Goal: Check status: Check status

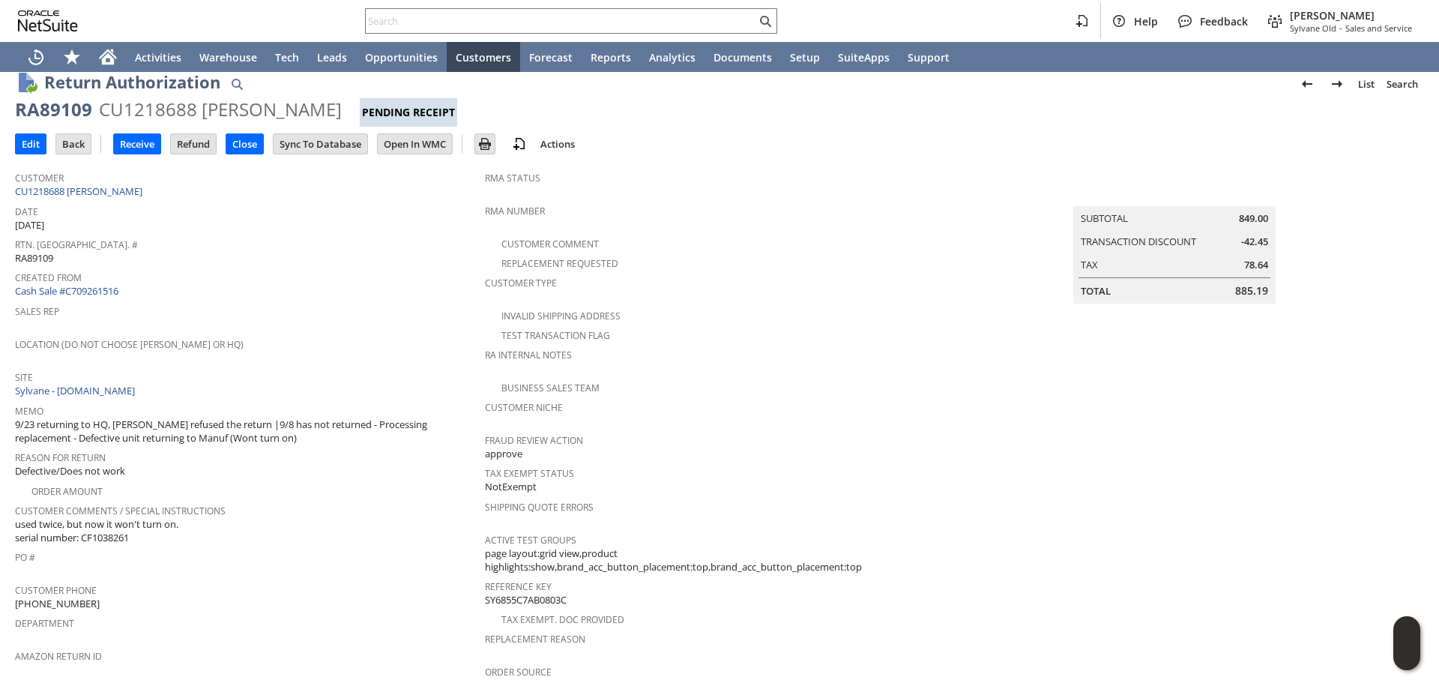
scroll to position [10, 0]
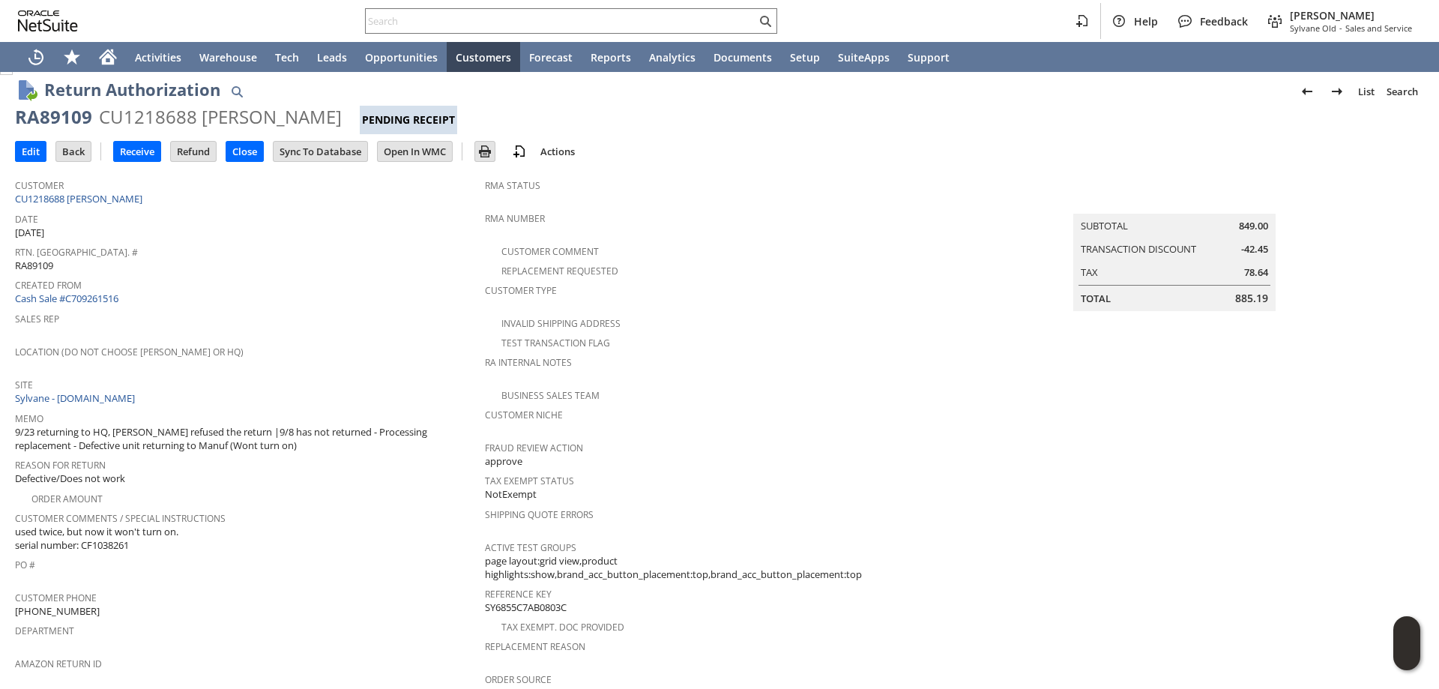
drag, startPoint x: 125, startPoint y: 199, endPoint x: 309, endPoint y: 137, distance: 193.9
click at [124, 199] on link "CU1218688 [PERSON_NAME]" at bounding box center [80, 198] width 131 height 13
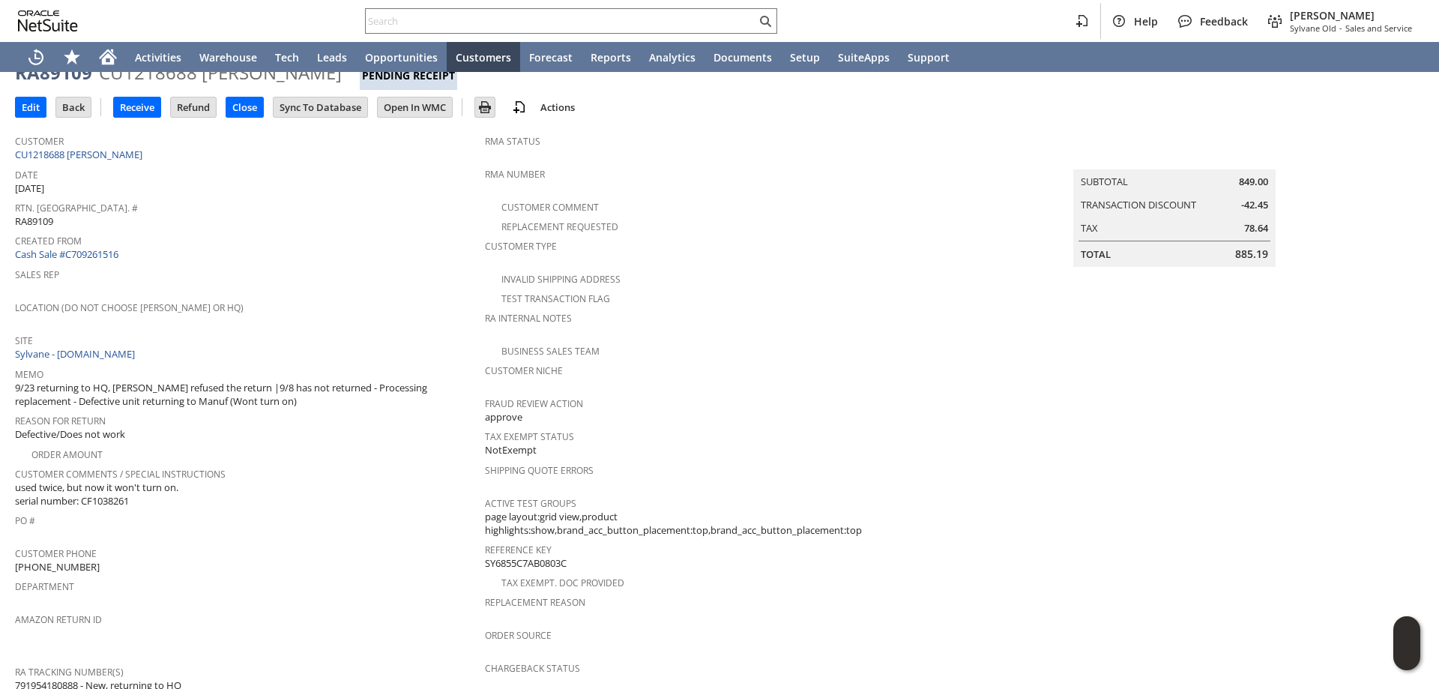
scroll to position [235, 0]
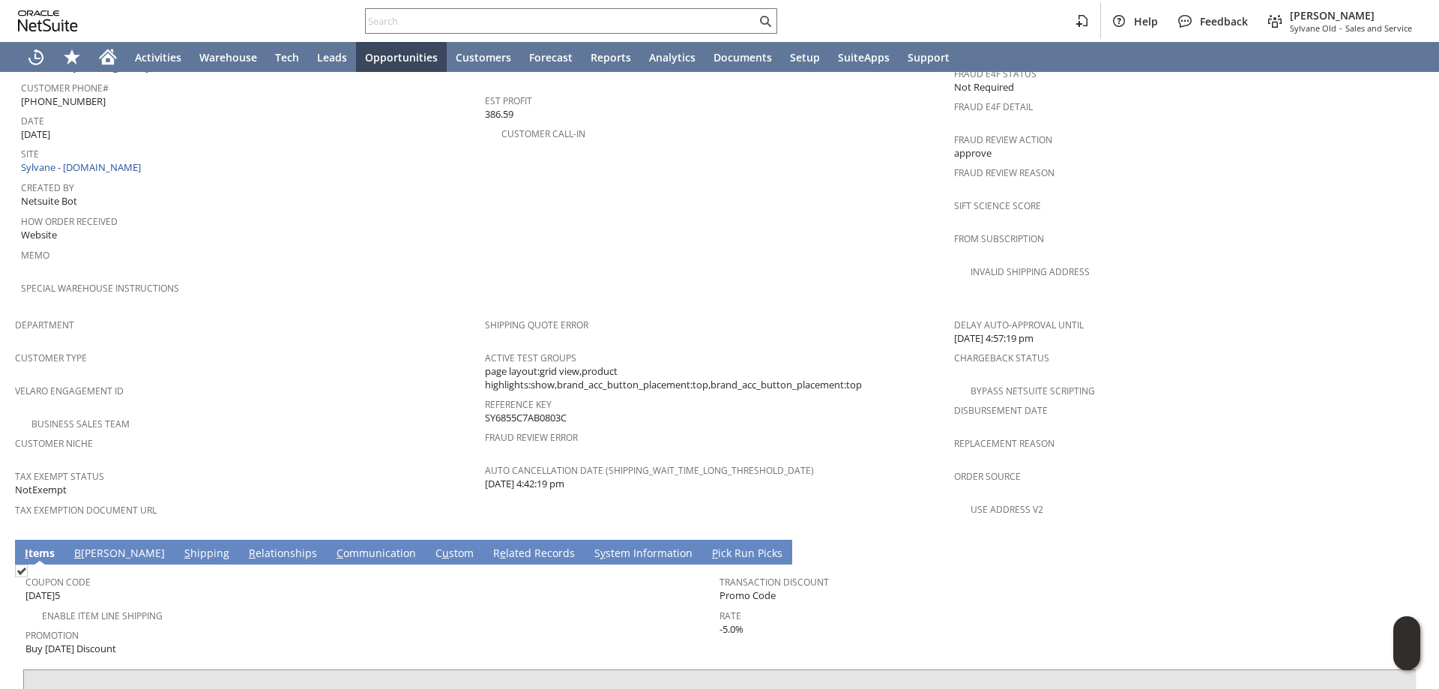
scroll to position [864, 0]
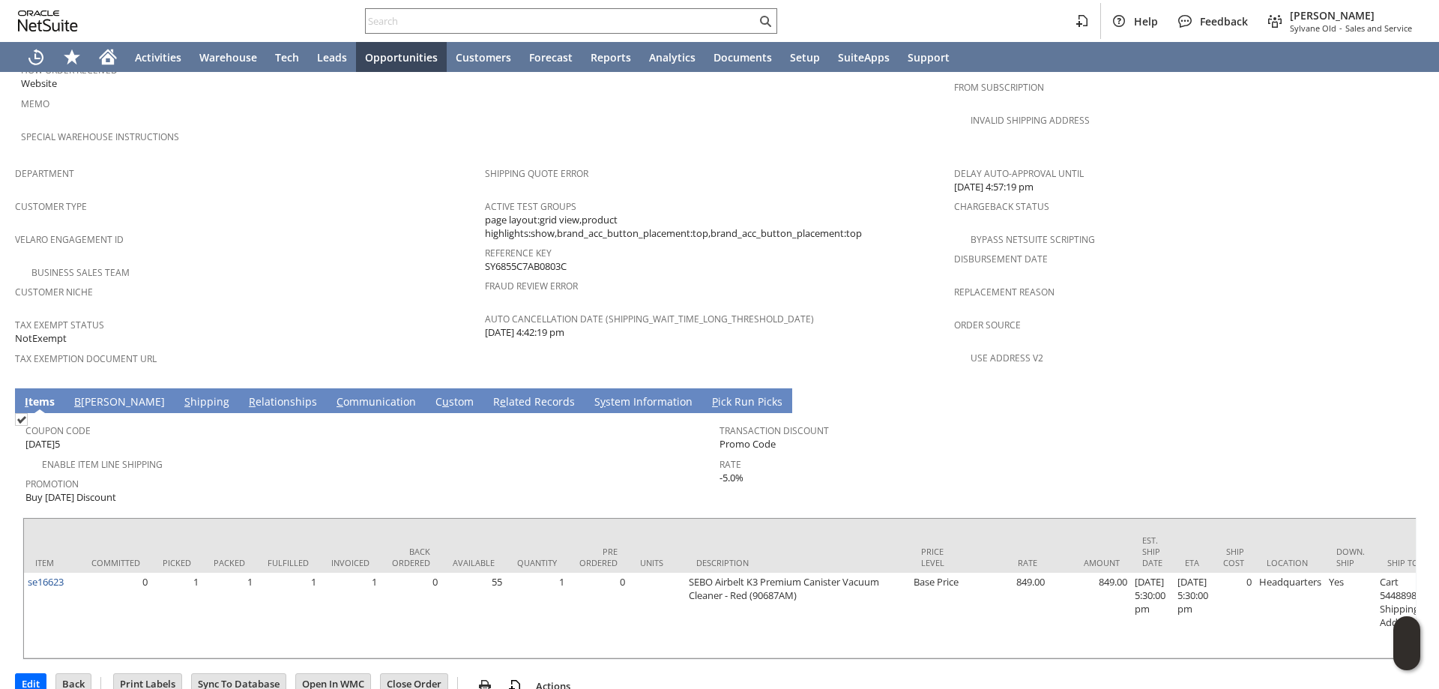
click at [181, 394] on link "S hipping" at bounding box center [207, 402] width 52 height 16
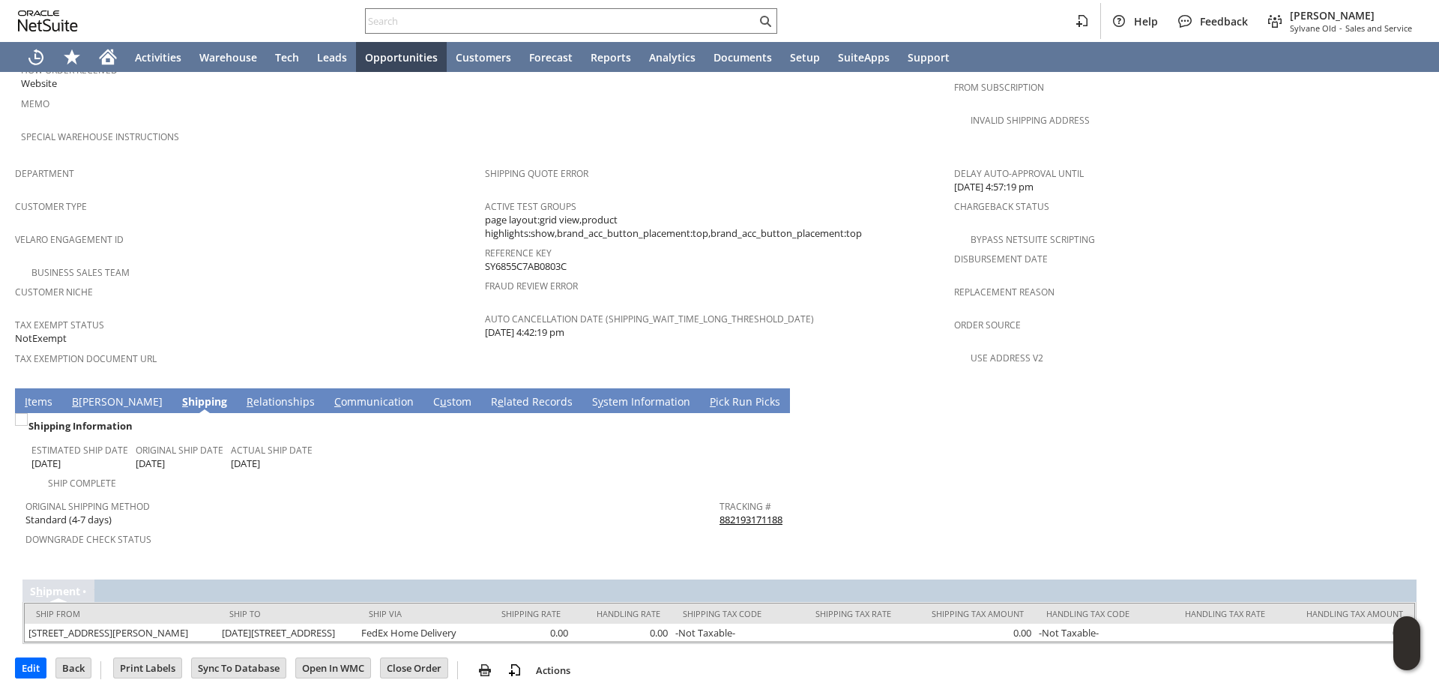
scroll to position [863, 0]
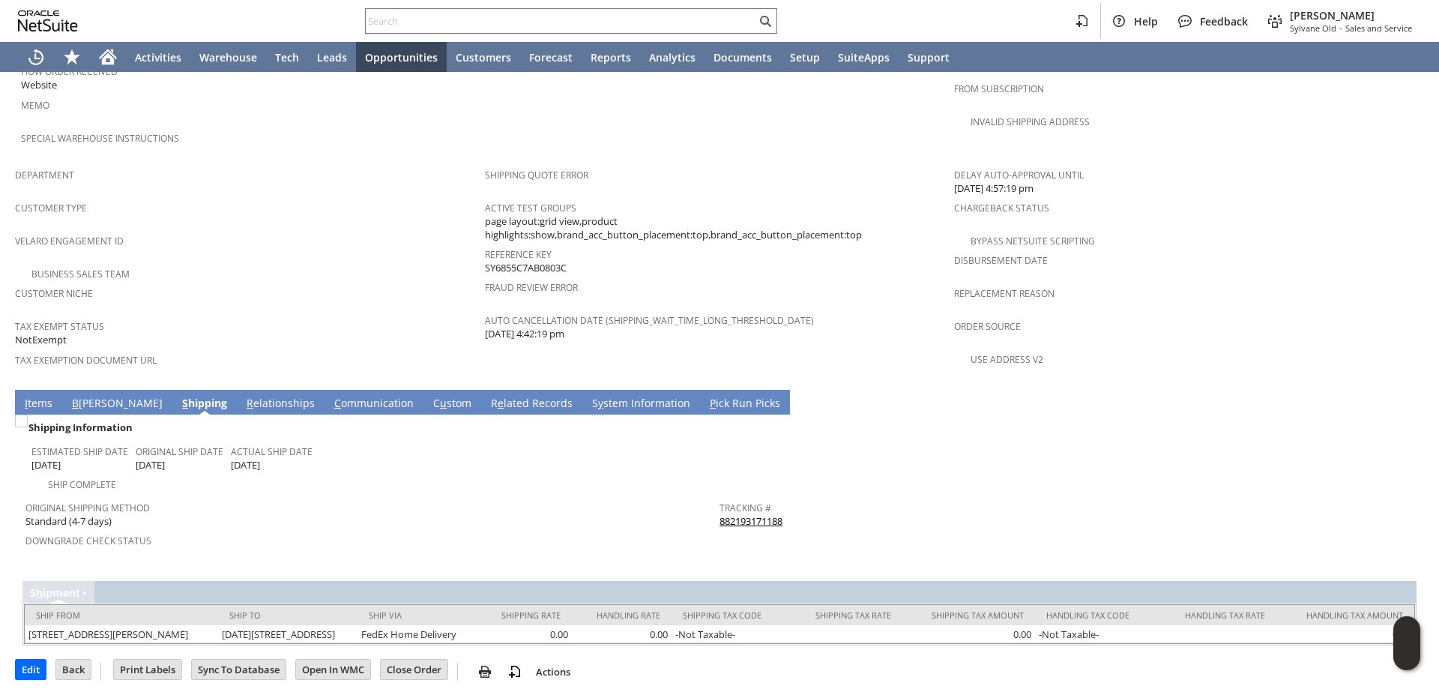
click at [758, 514] on link "882193171188" at bounding box center [750, 520] width 63 height 13
click at [33, 390] on td "I tems" at bounding box center [38, 402] width 47 height 25
click at [31, 396] on link "I tems" at bounding box center [38, 404] width 35 height 16
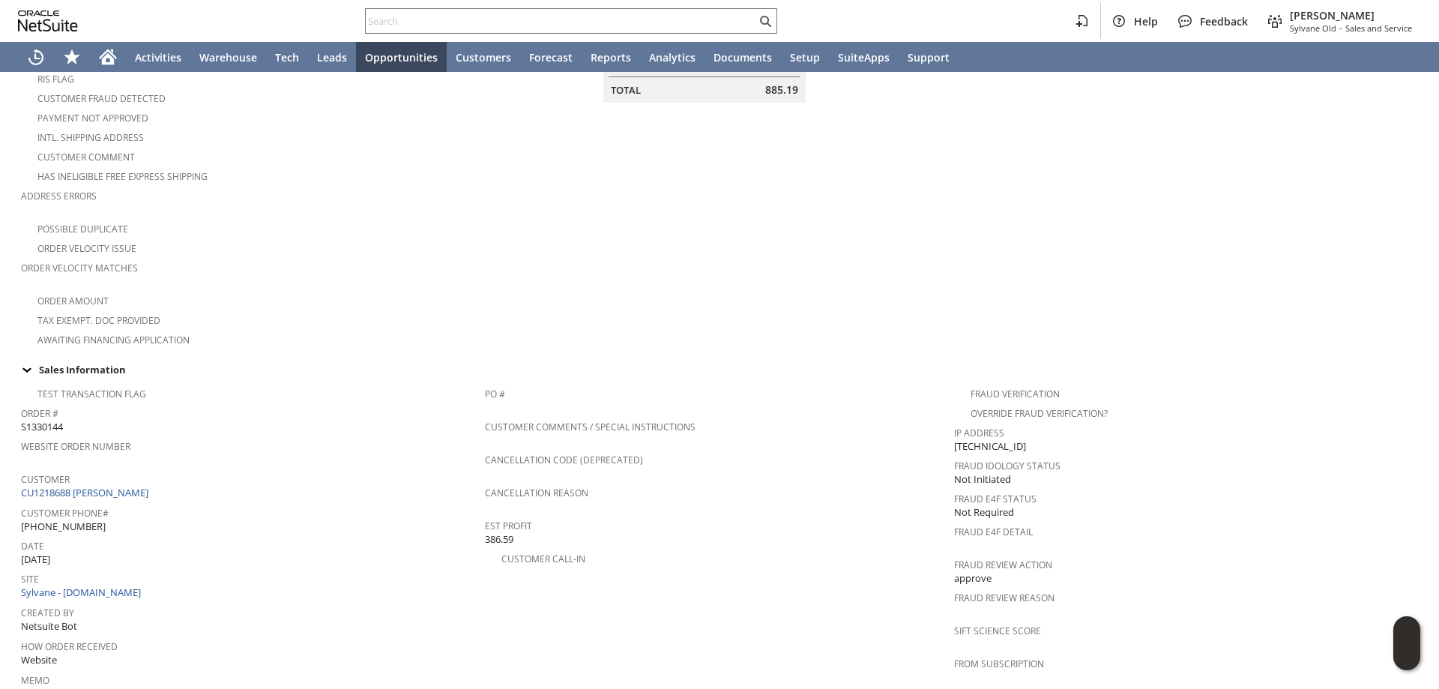
scroll to position [265, 0]
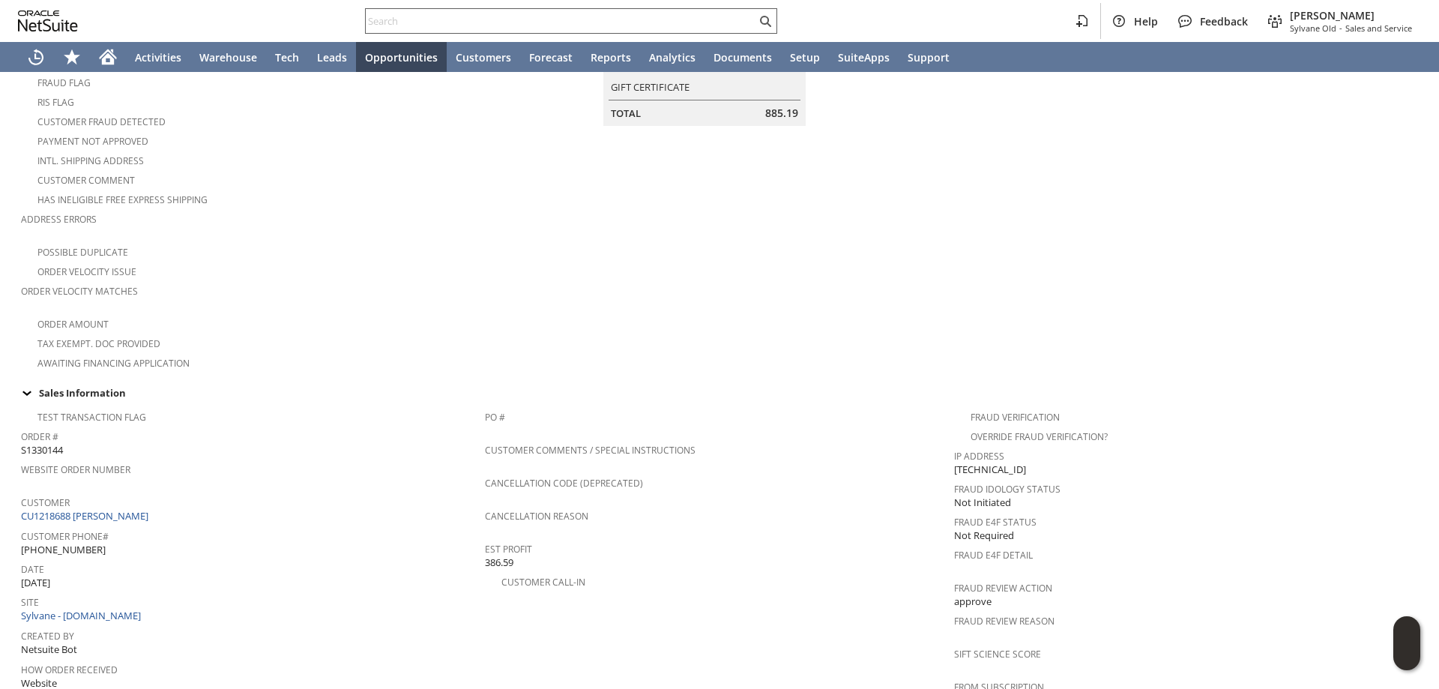
click at [518, 22] on input "text" at bounding box center [561, 21] width 390 height 18
paste input "RA89562"
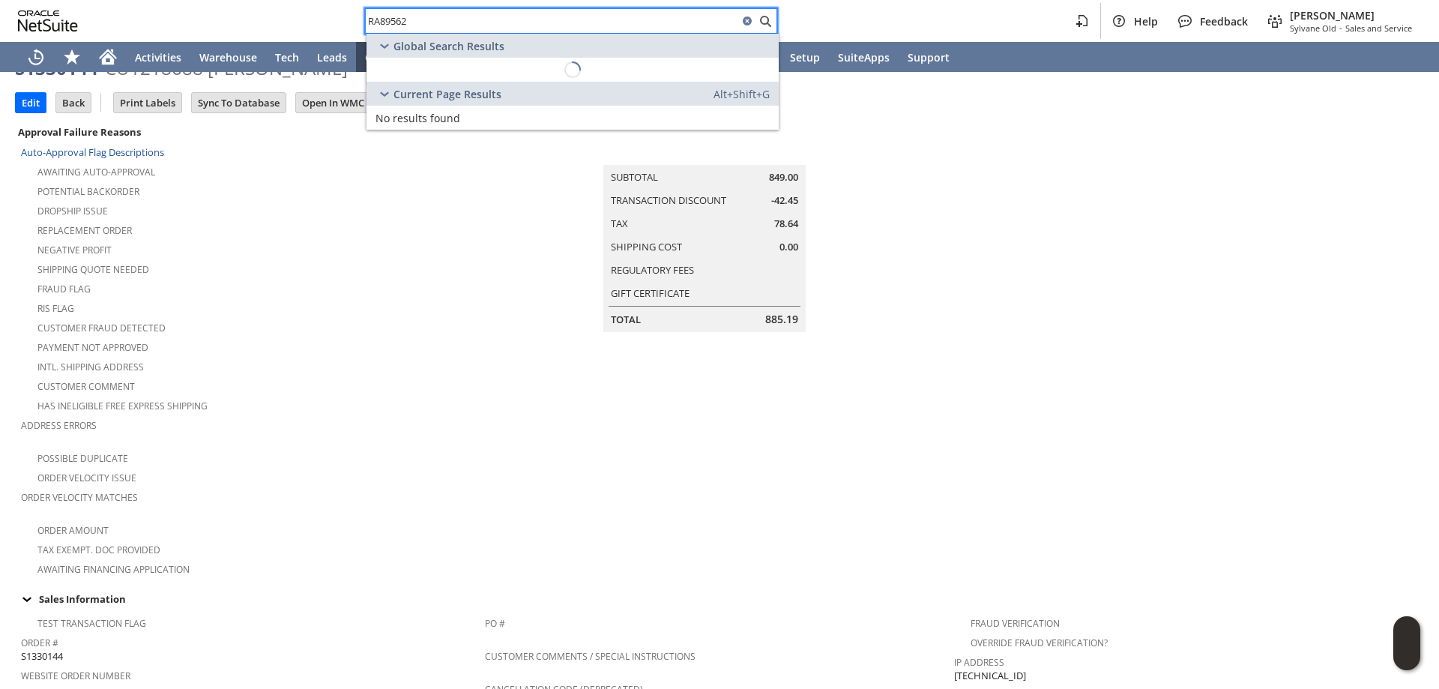
scroll to position [40, 0]
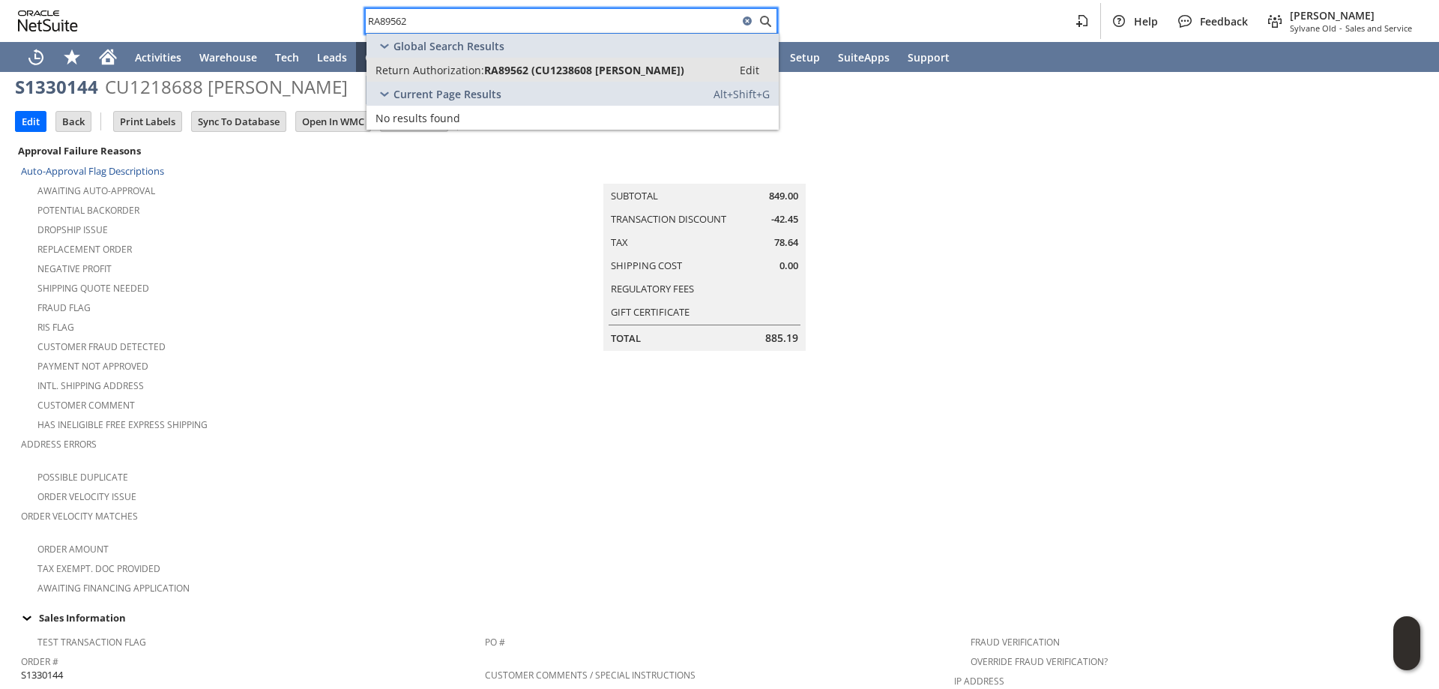
type input "RA89562"
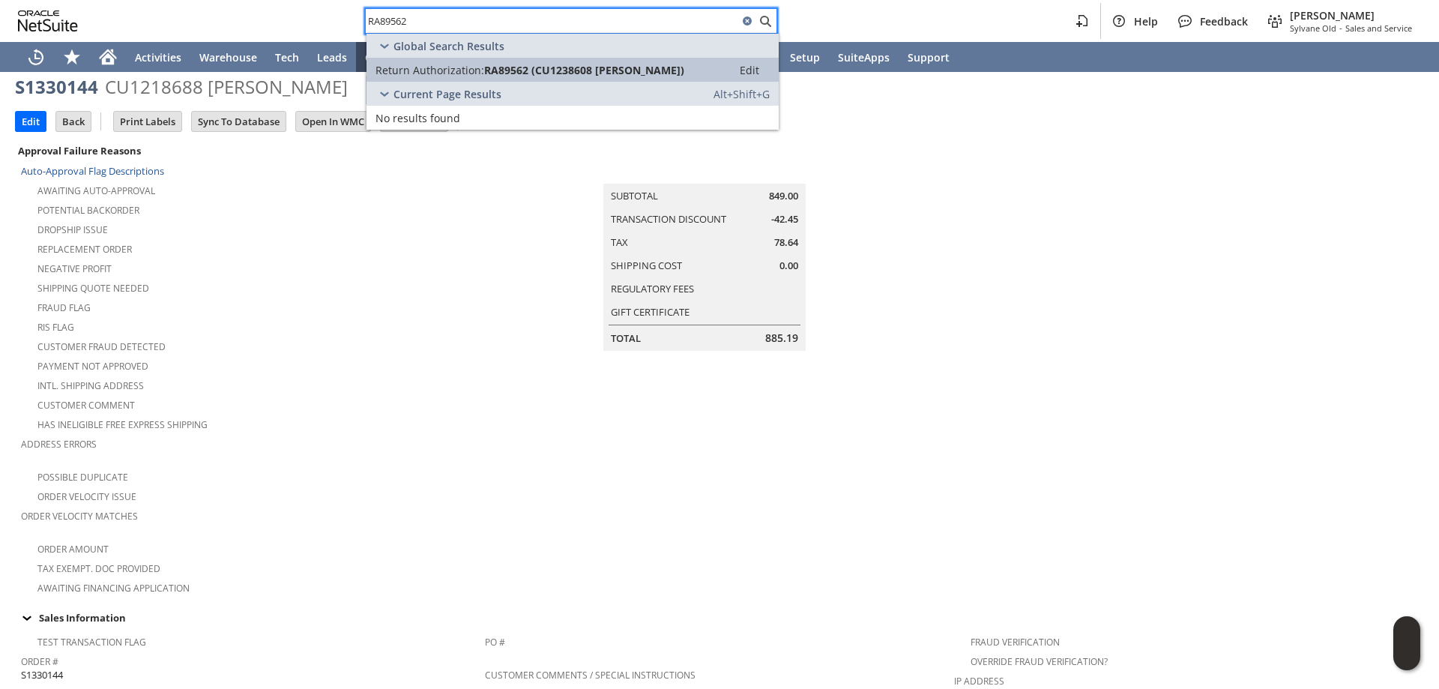
click at [515, 67] on span "RA89562 (CU1238608 Uzoma Monye)" at bounding box center [584, 70] width 200 height 14
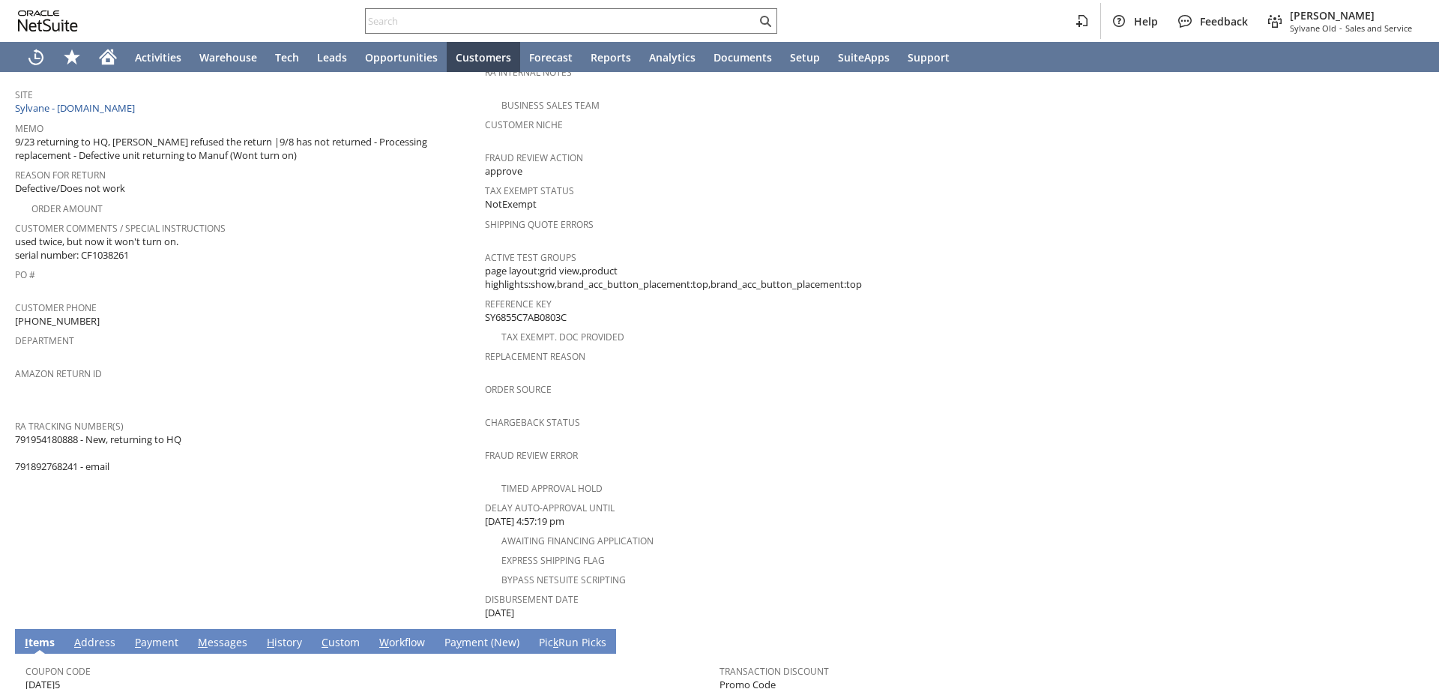
scroll to position [525, 0]
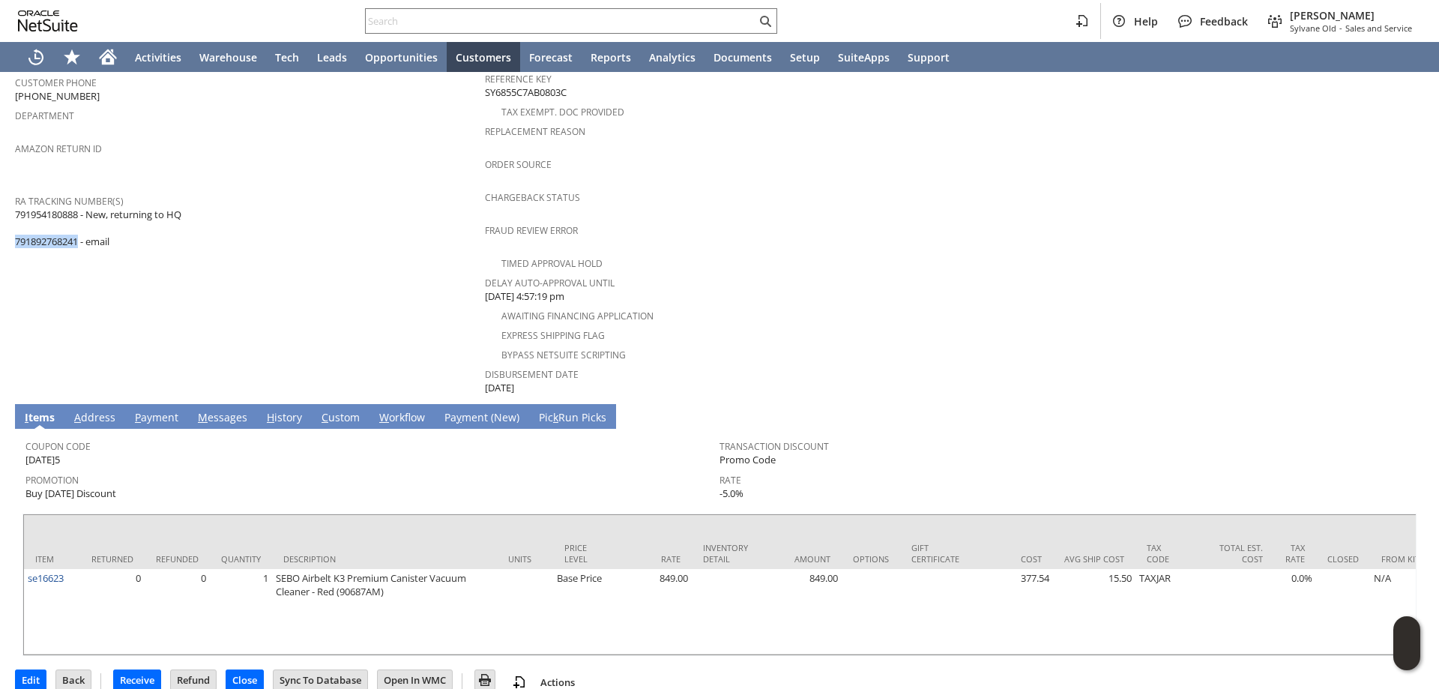
drag, startPoint x: 81, startPoint y: 226, endPoint x: 177, endPoint y: 200, distance: 99.5
click at [16, 227] on span "791954180888 - New, returning to HQ 791892768241 - email" at bounding box center [98, 228] width 166 height 41
copy span "791892768241"
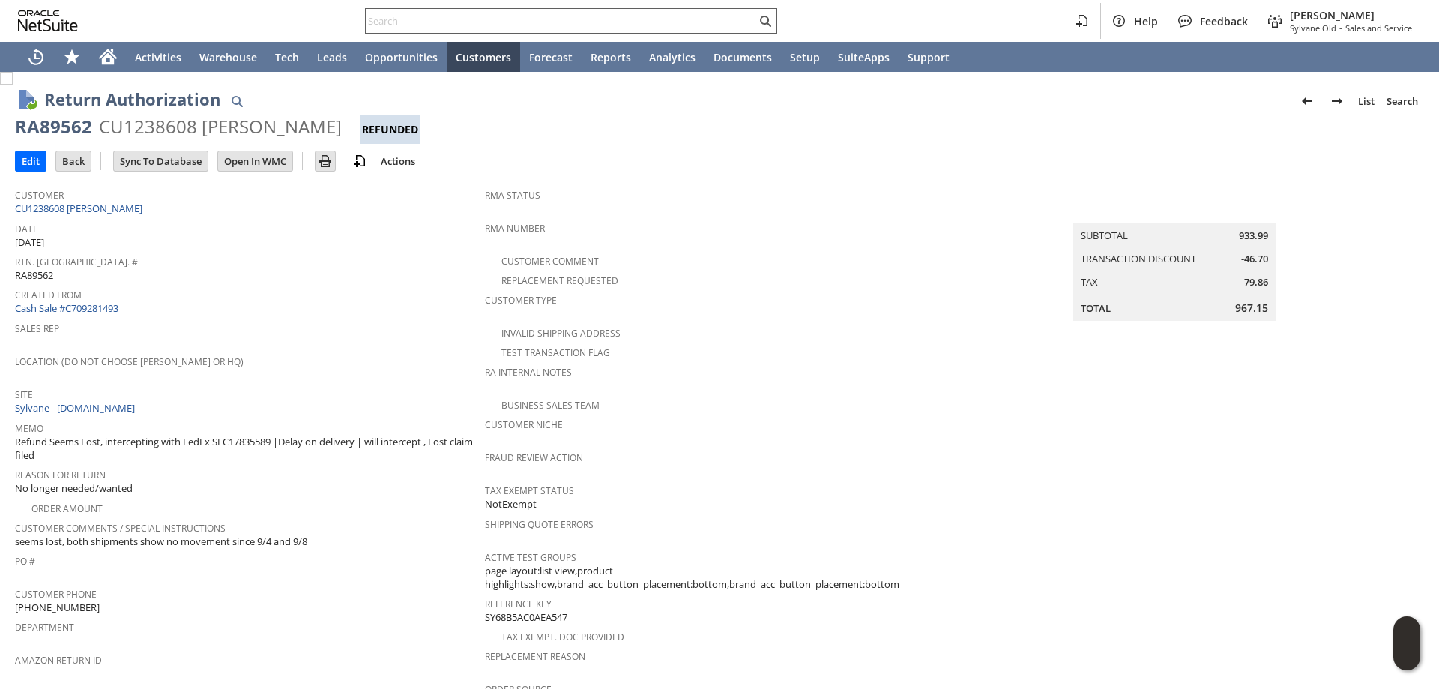
click at [689, 29] on input "text" at bounding box center [561, 21] width 390 height 18
paste input "4124179861"
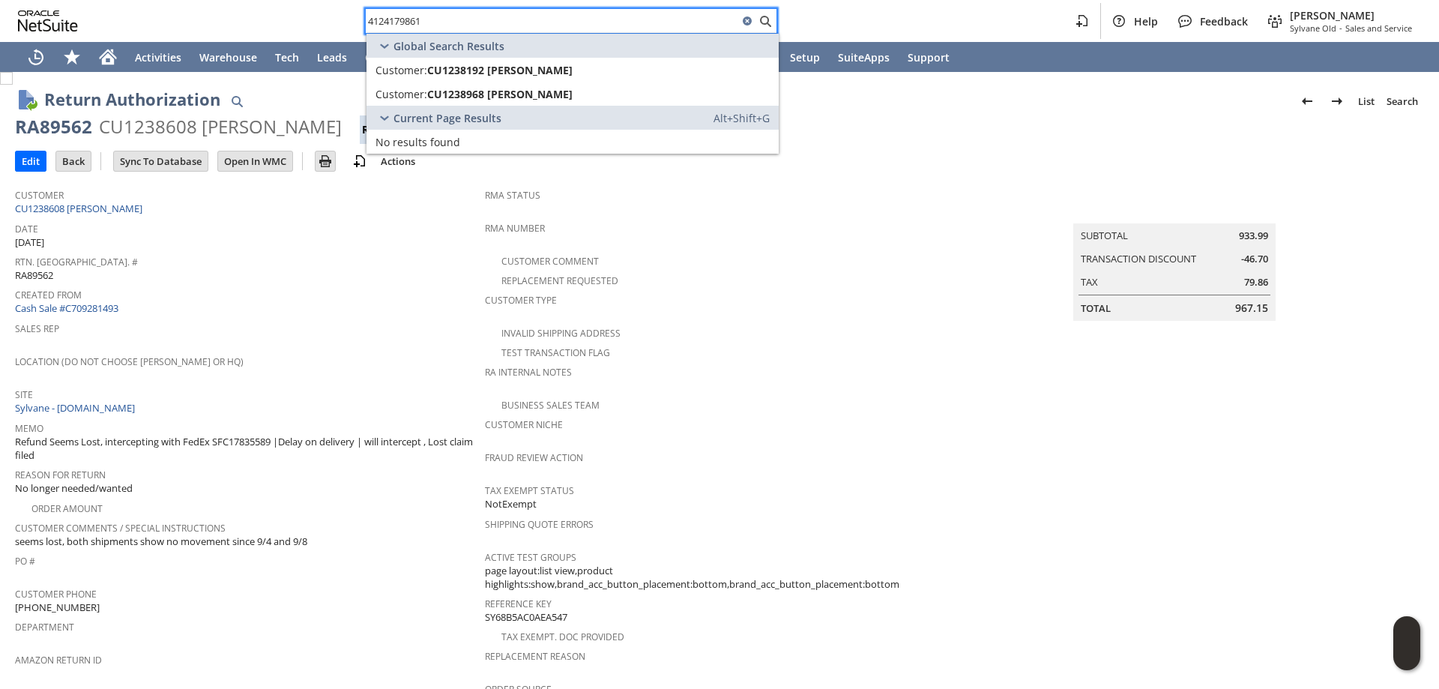
type input "4124179861"
